Goal: Navigation & Orientation: Find specific page/section

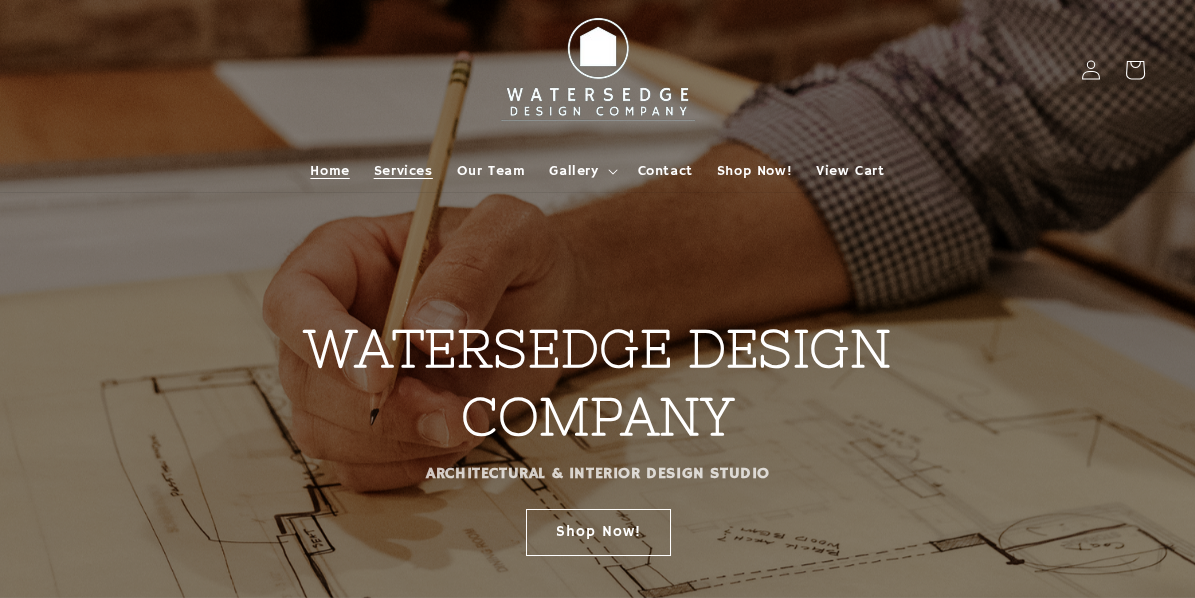
click at [404, 164] on span "Services" at bounding box center [403, 171] width 59 height 18
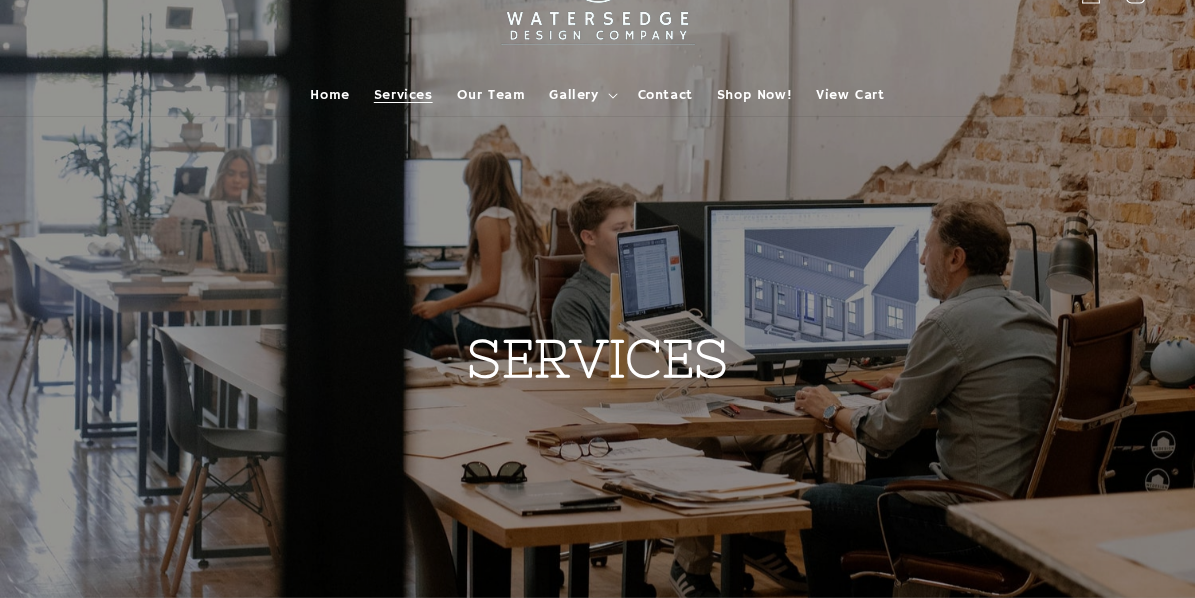
scroll to position [34, 0]
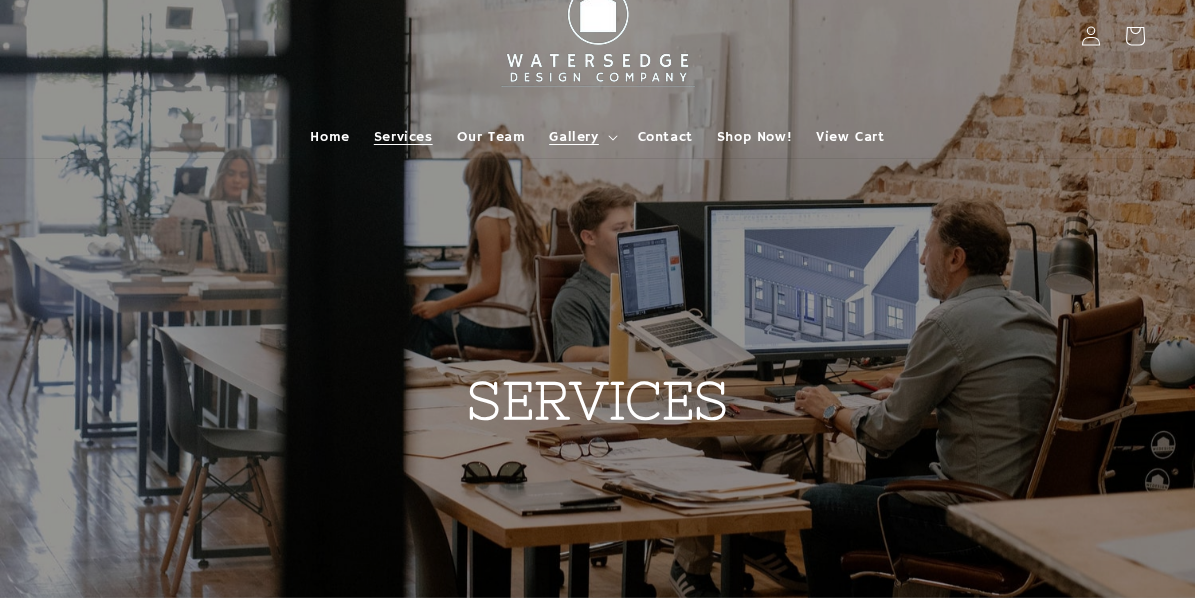
click at [577, 133] on span "Gallery" at bounding box center [573, 137] width 49 height 18
click at [755, 134] on span "Shop Now!" at bounding box center [754, 137] width 75 height 18
